Goal: Navigation & Orientation: Go to known website

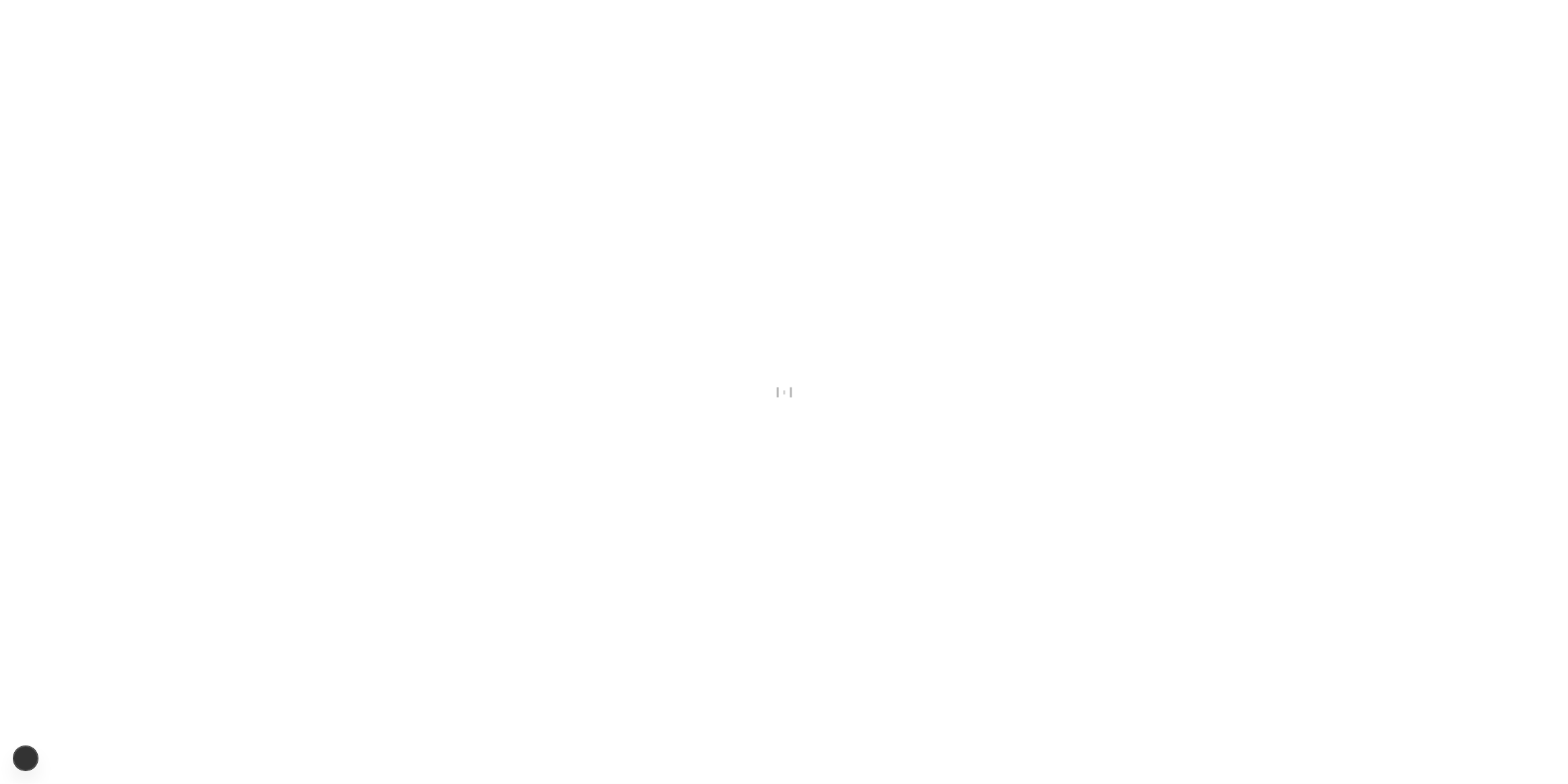
click at [571, 435] on div at bounding box center [784, 392] width 1568 height 784
